Goal: Information Seeking & Learning: Stay updated

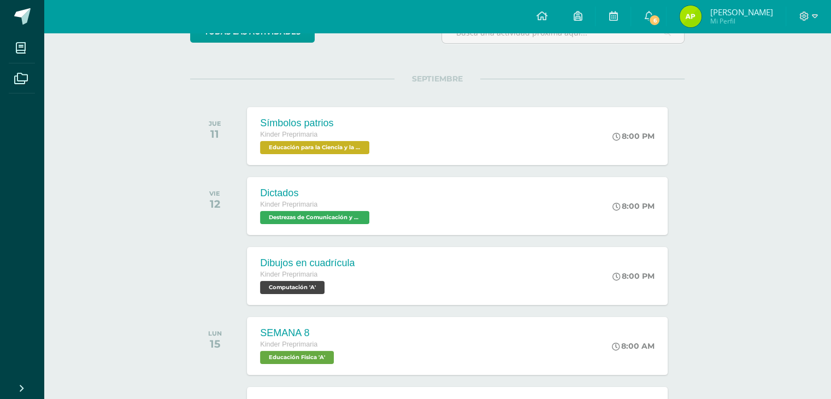
scroll to position [87, 0]
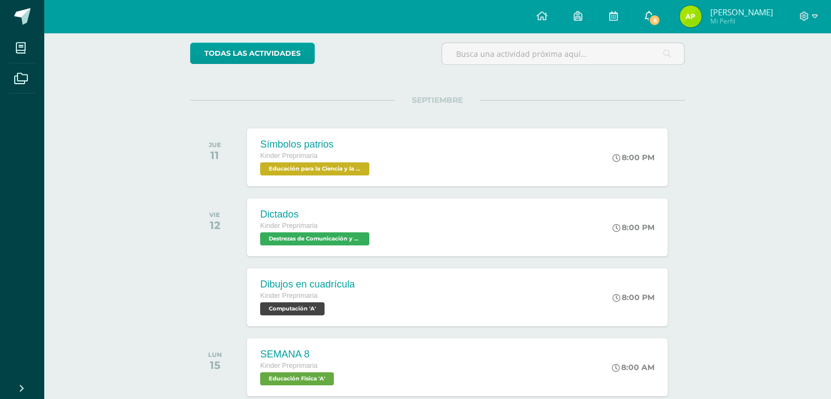
click at [658, 20] on span "6" at bounding box center [655, 20] width 12 height 12
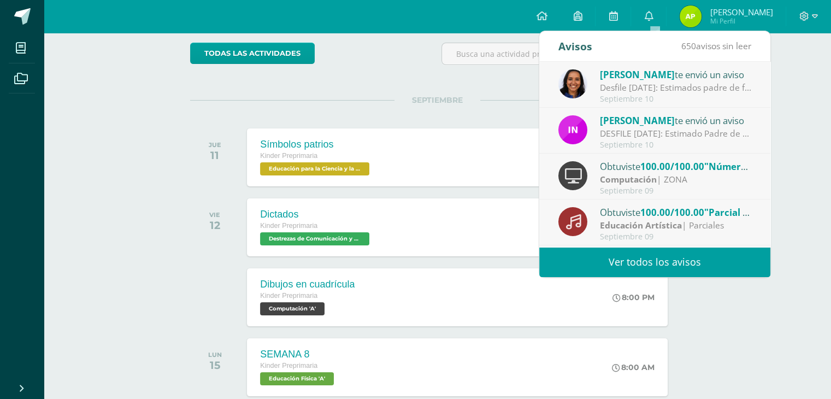
click at [693, 87] on div "Desfile [DATE]: Estimados padre de familia, es un gusto saludarlos. Por este me…" at bounding box center [676, 87] width 152 height 13
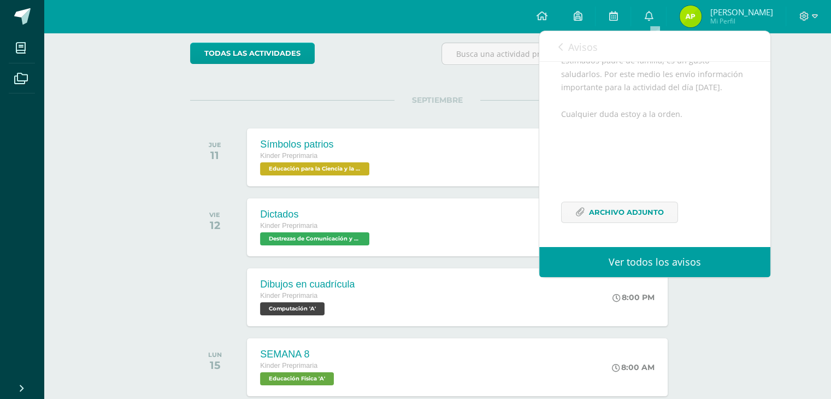
scroll to position [146, 0]
click at [640, 211] on span "Archivo Adjunto" at bounding box center [626, 212] width 75 height 20
click at [653, 20] on icon at bounding box center [648, 16] width 9 height 10
click at [561, 44] on icon at bounding box center [560, 47] width 4 height 9
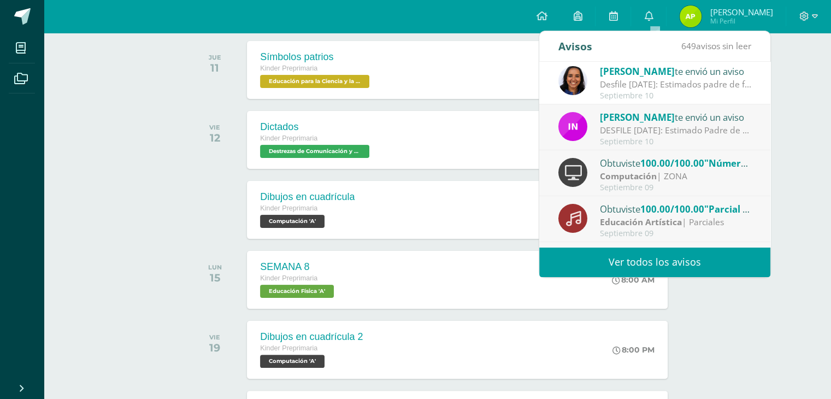
scroll to position [0, 0]
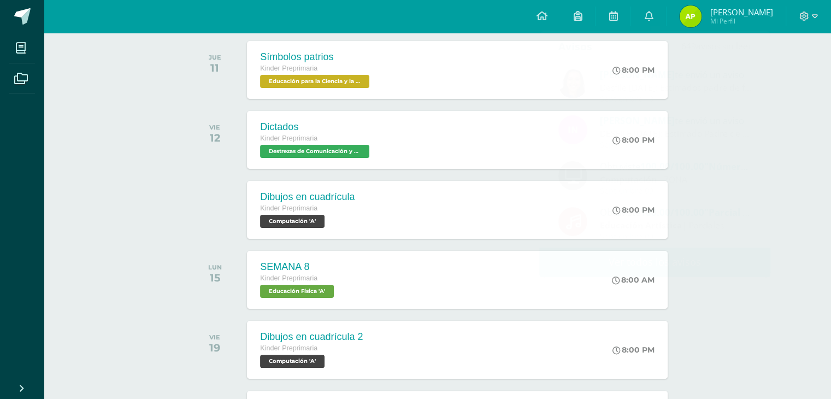
click at [817, 141] on div "Actividades recientes y próximas Tablero Pendientes de entrega Entregadas todas…" at bounding box center [437, 276] width 787 height 837
click at [291, 60] on div "Símbolos patrios" at bounding box center [314, 56] width 113 height 11
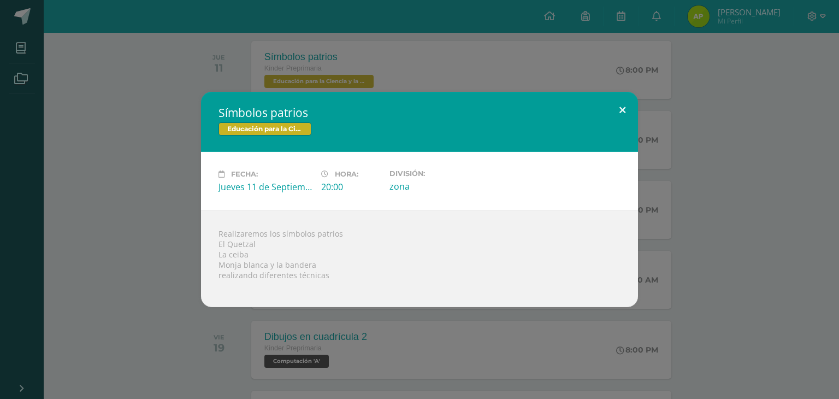
click at [619, 105] on button at bounding box center [622, 110] width 31 height 37
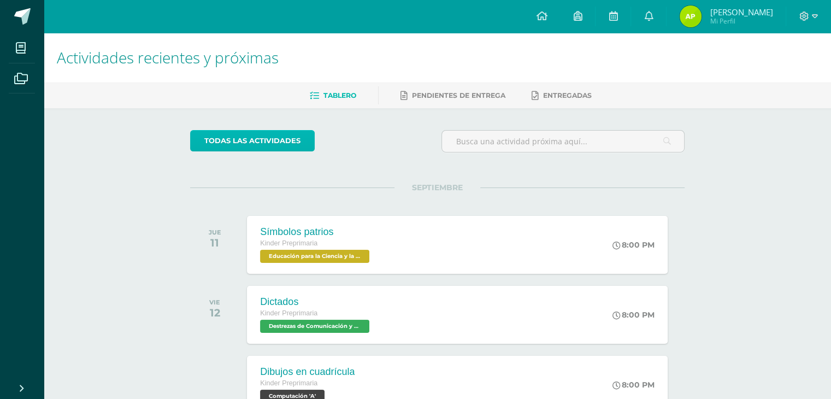
click at [272, 138] on link "todas las Actividades" at bounding box center [252, 140] width 125 height 21
